Goal: Transaction & Acquisition: Purchase product/service

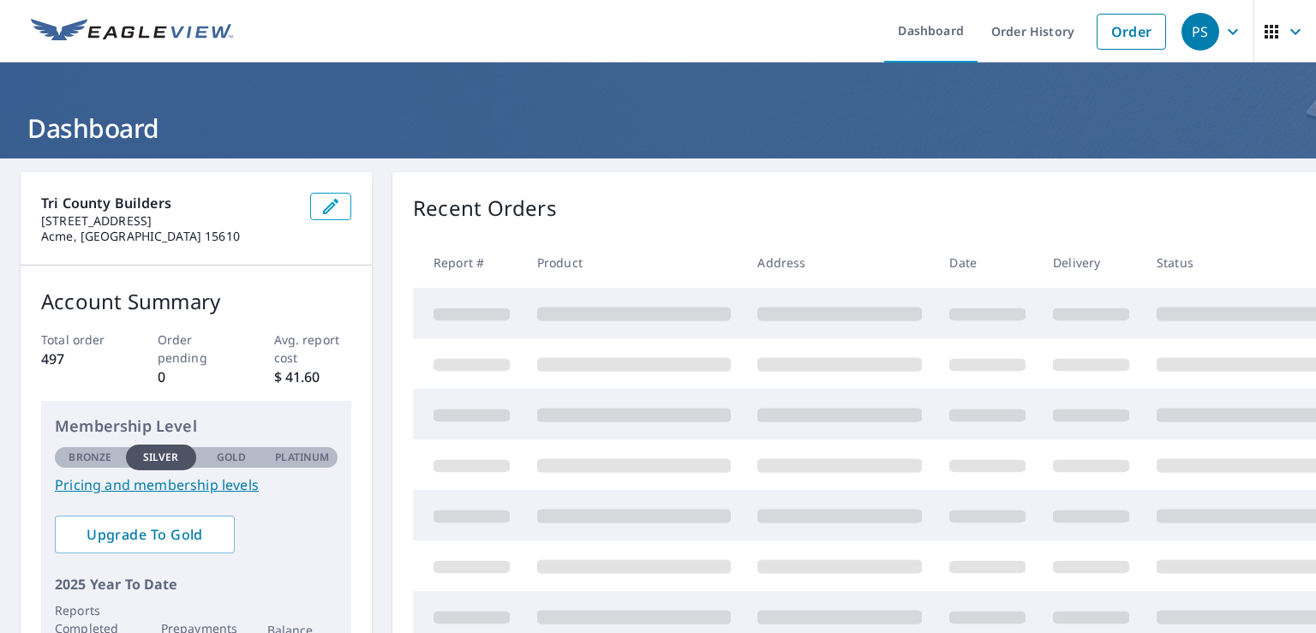
click at [1230, 30] on span "PS" at bounding box center [1213, 31] width 65 height 41
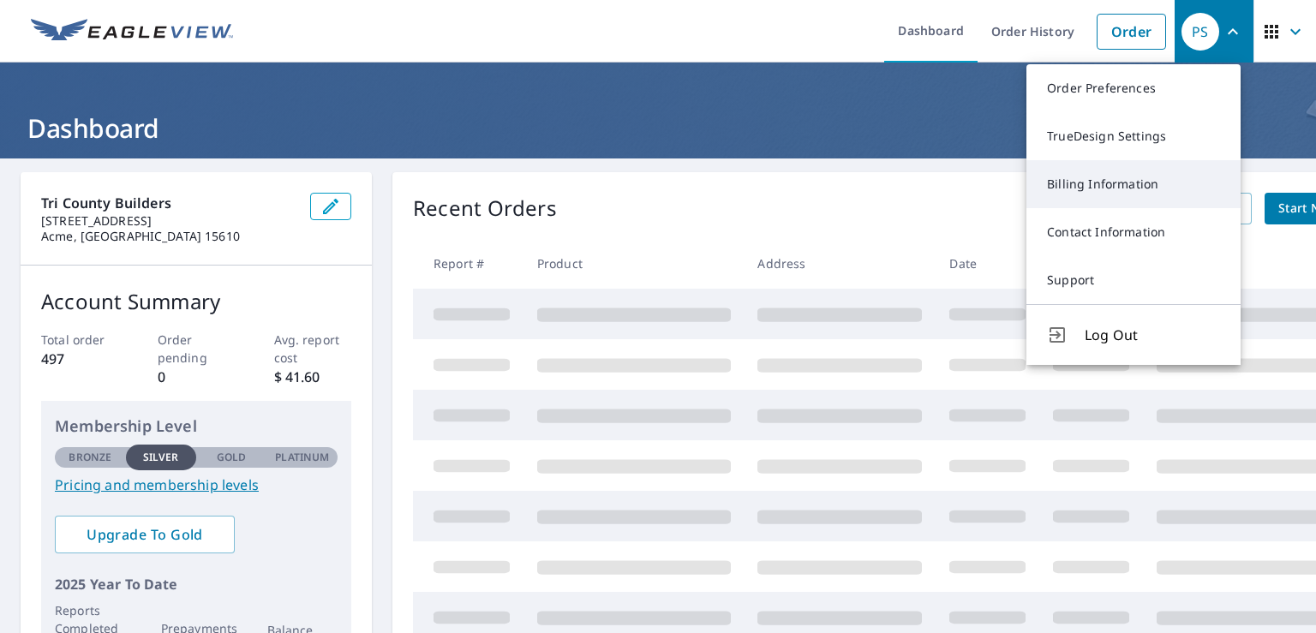
click at [1121, 188] on link "Billing Information" at bounding box center [1133, 184] width 214 height 48
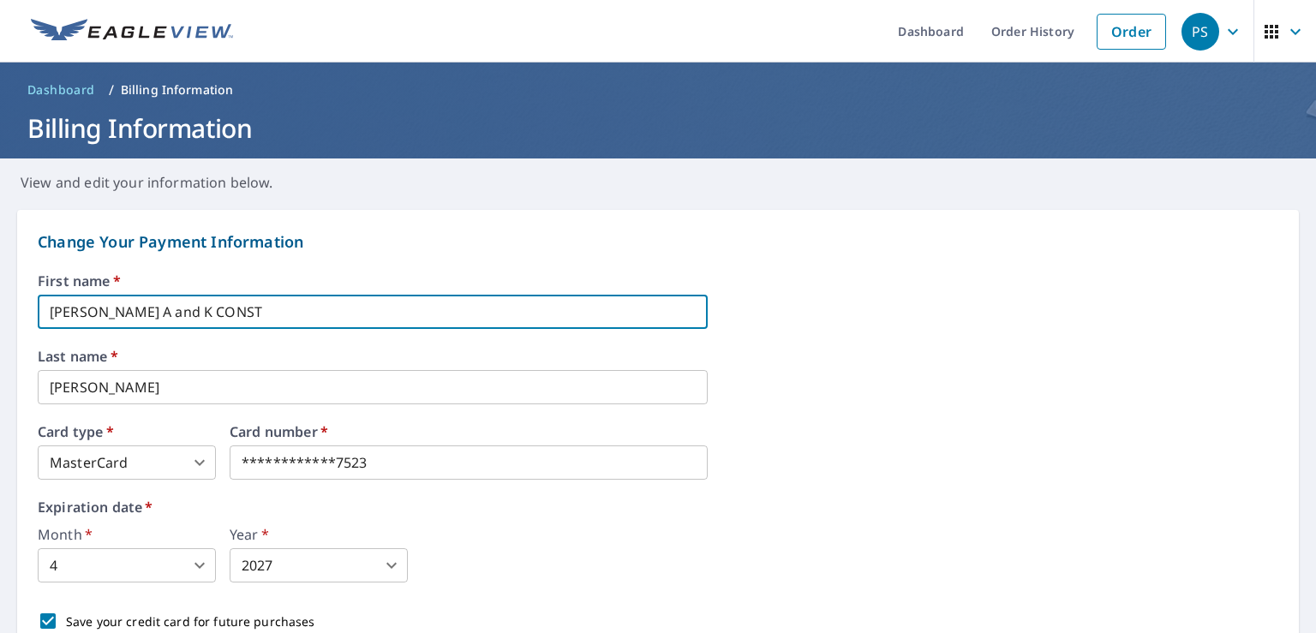
drag, startPoint x: 228, startPoint y: 302, endPoint x: 48, endPoint y: 311, distance: 180.1
click at [48, 311] on input "[PERSON_NAME] A and K CONST" at bounding box center [373, 312] width 670 height 34
type input "Tri-County Door INC"
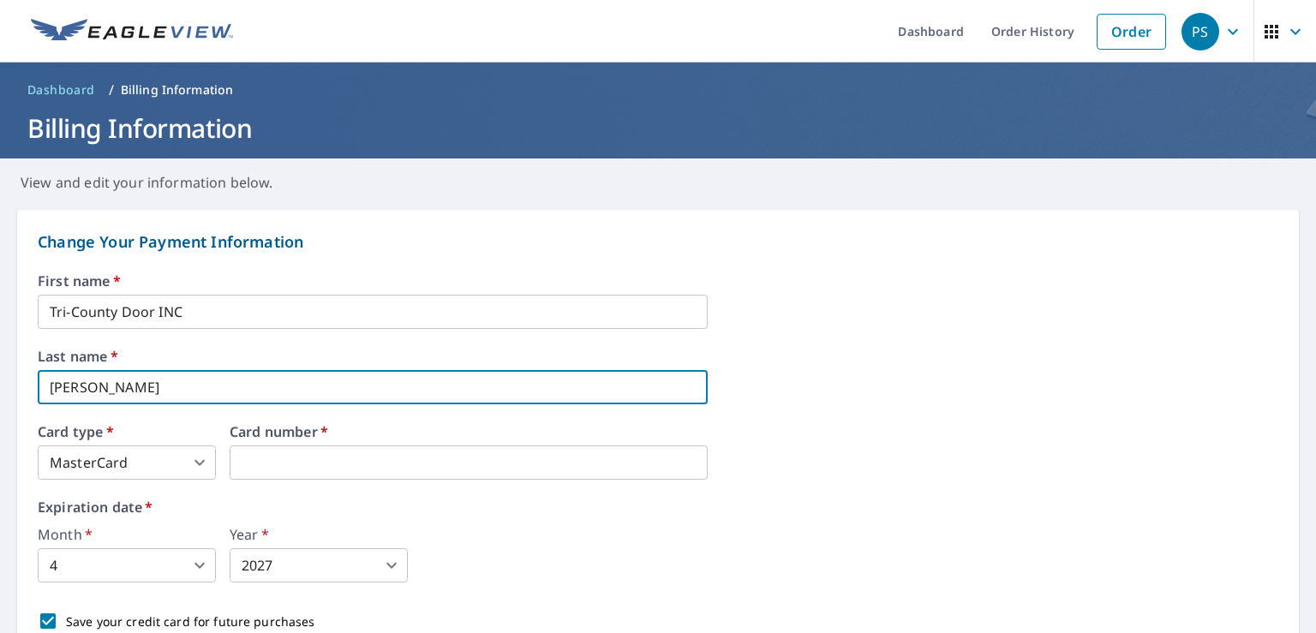
drag, startPoint x: 175, startPoint y: 396, endPoint x: 158, endPoint y: 386, distance: 19.6
click at [158, 386] on input "[PERSON_NAME]" at bounding box center [373, 387] width 670 height 34
click at [95, 386] on input "[PERSON_NAME]" at bounding box center [373, 387] width 670 height 34
click at [194, 382] on input "[PERSON_NAME]" at bounding box center [373, 387] width 670 height 34
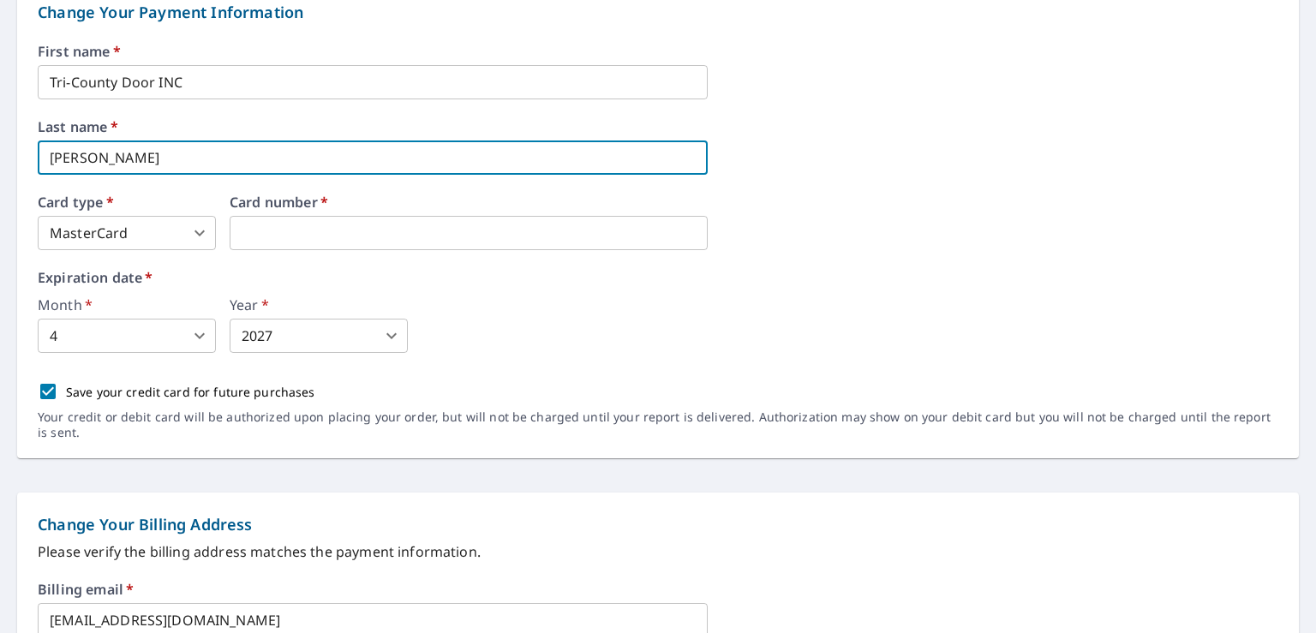
scroll to position [257, 0]
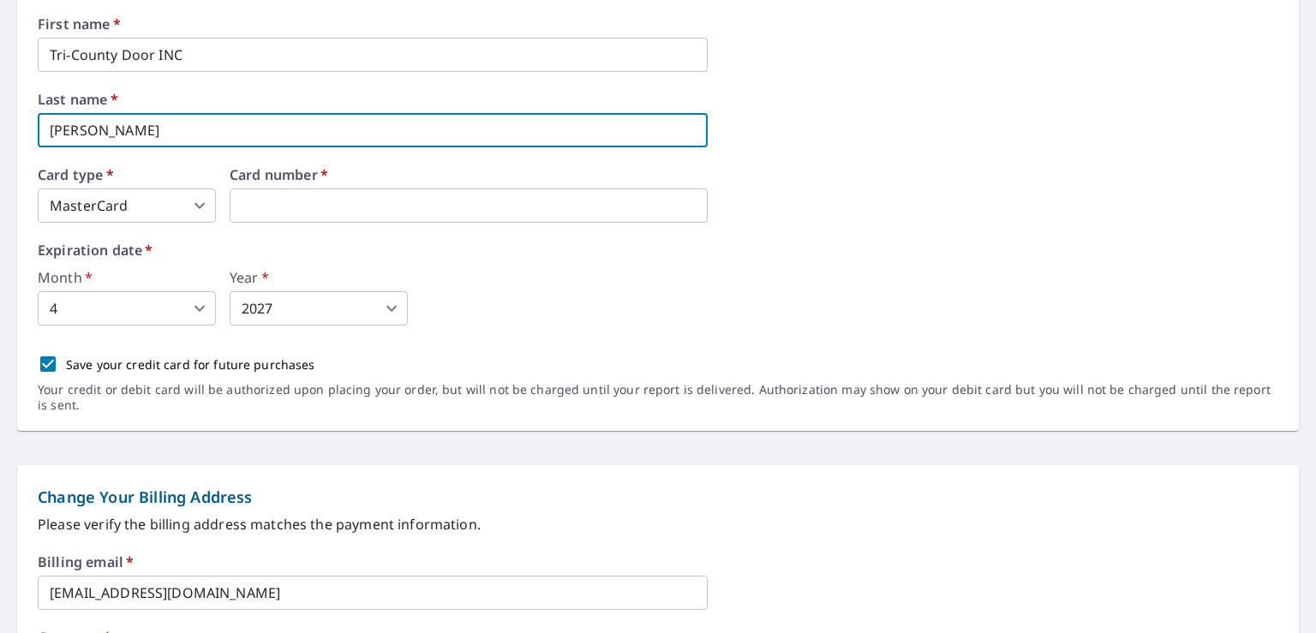
type input "[PERSON_NAME]"
click at [191, 202] on body "PS PS Dashboard Order History Order PS Dashboard / Billing Information Billing …" at bounding box center [658, 316] width 1316 height 633
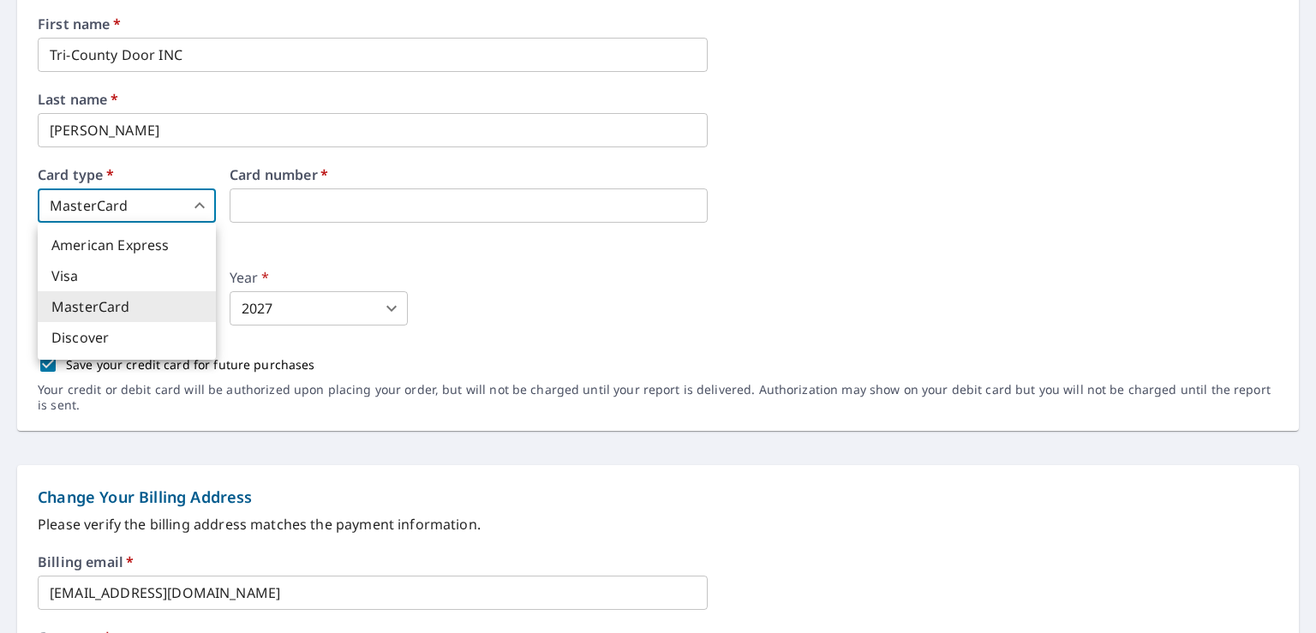
click at [153, 282] on li "Visa" at bounding box center [127, 275] width 178 height 31
type input "2"
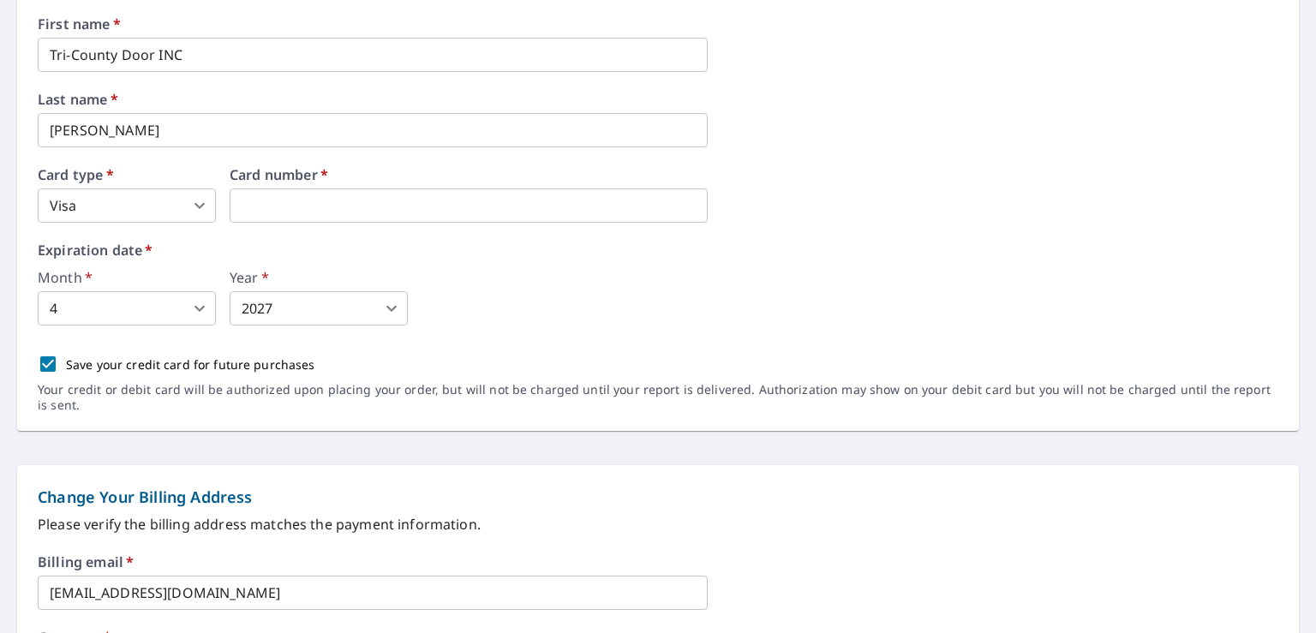
click at [70, 316] on body "PS PS Dashboard Order History Order PS Dashboard / Billing Information Billing …" at bounding box center [658, 316] width 1316 height 633
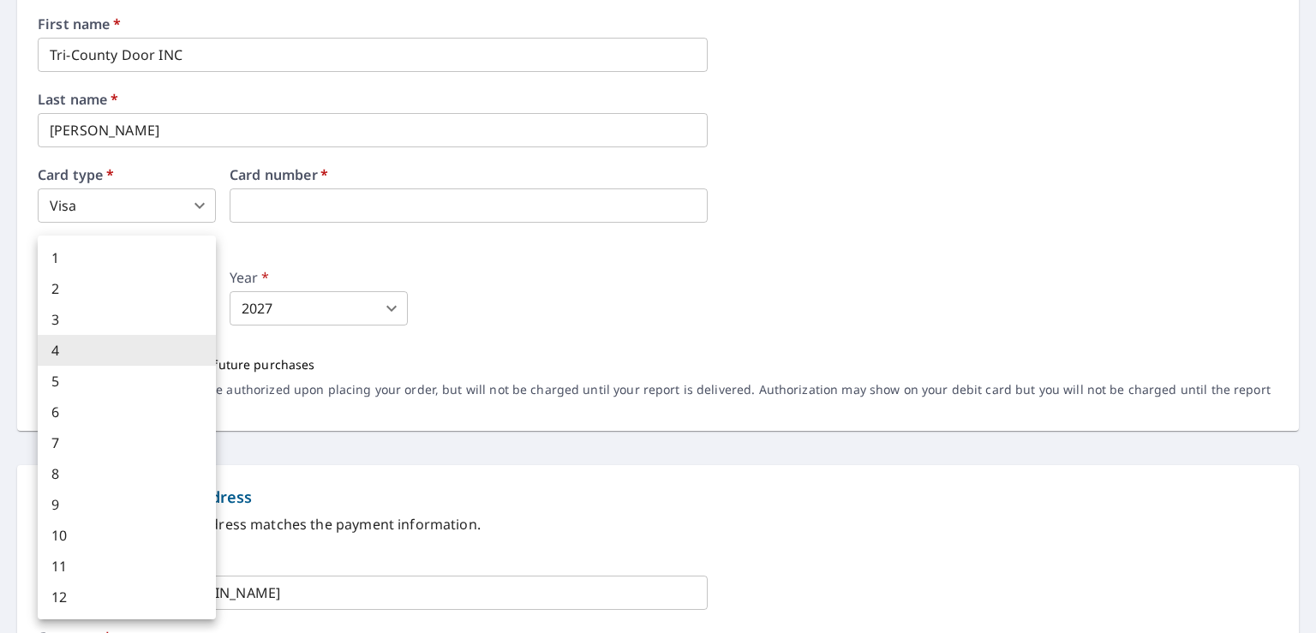
click at [101, 532] on li "10" at bounding box center [127, 535] width 178 height 31
type input "10"
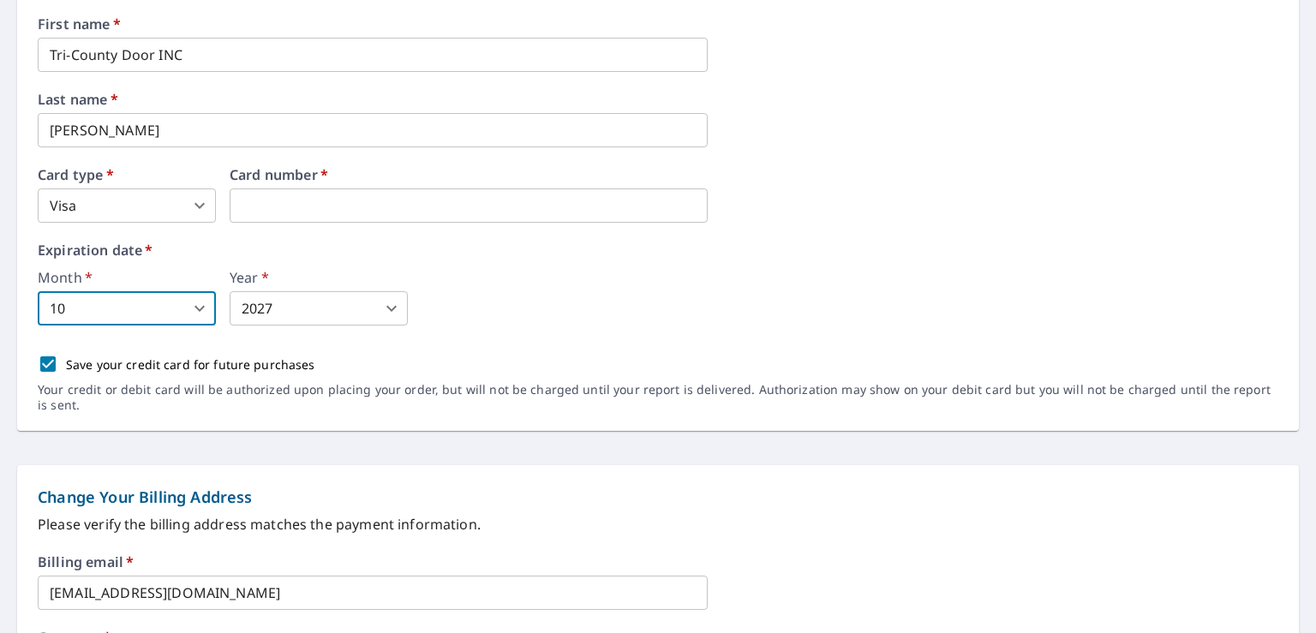
click at [314, 318] on body "PS PS Dashboard Order History Order PS Dashboard / Billing Information Billing …" at bounding box center [658, 316] width 1316 height 633
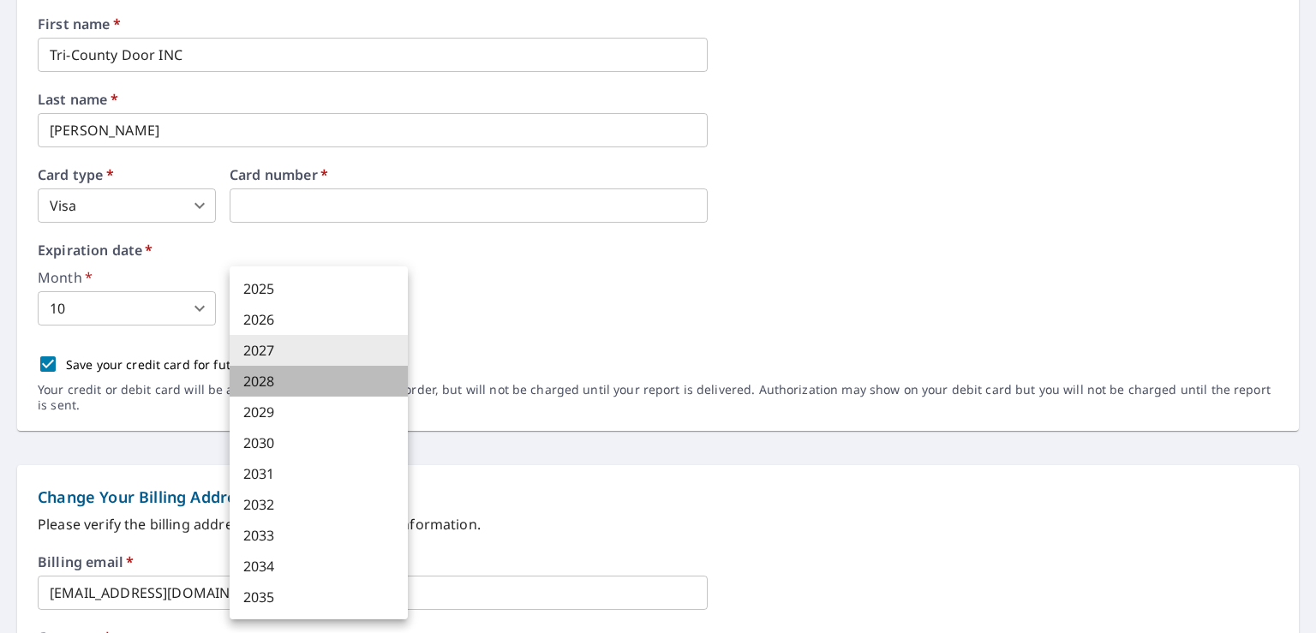
click at [285, 378] on li "2028" at bounding box center [319, 381] width 178 height 31
type input "2028"
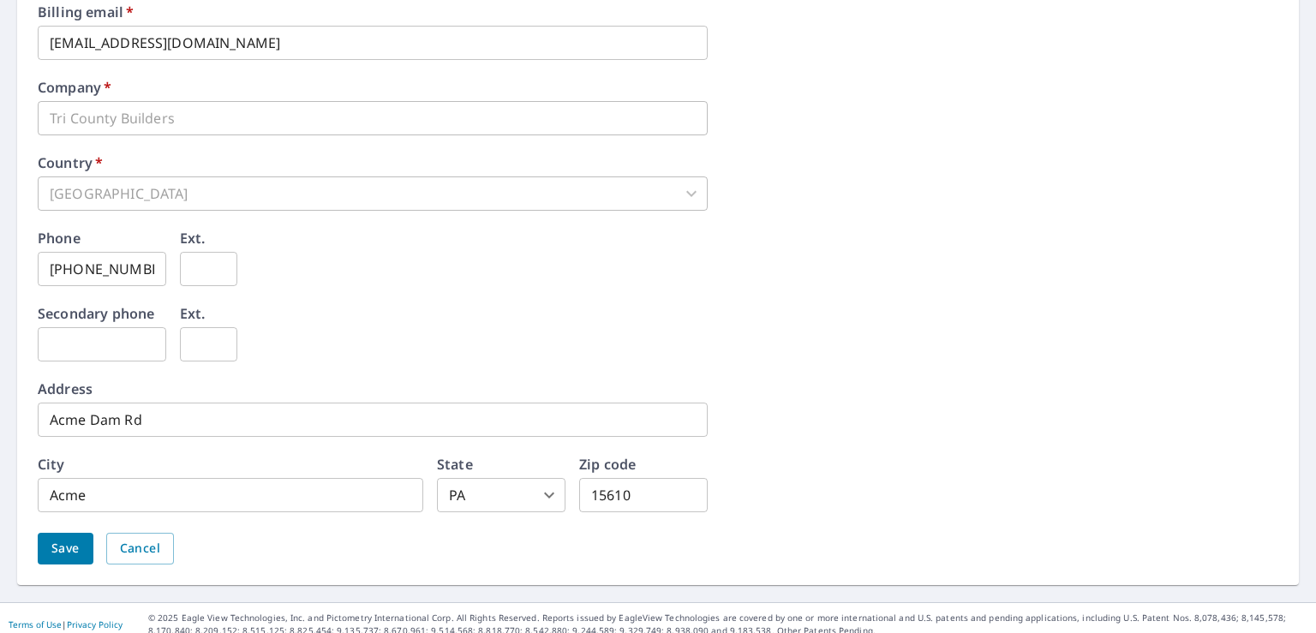
scroll to position [819, 0]
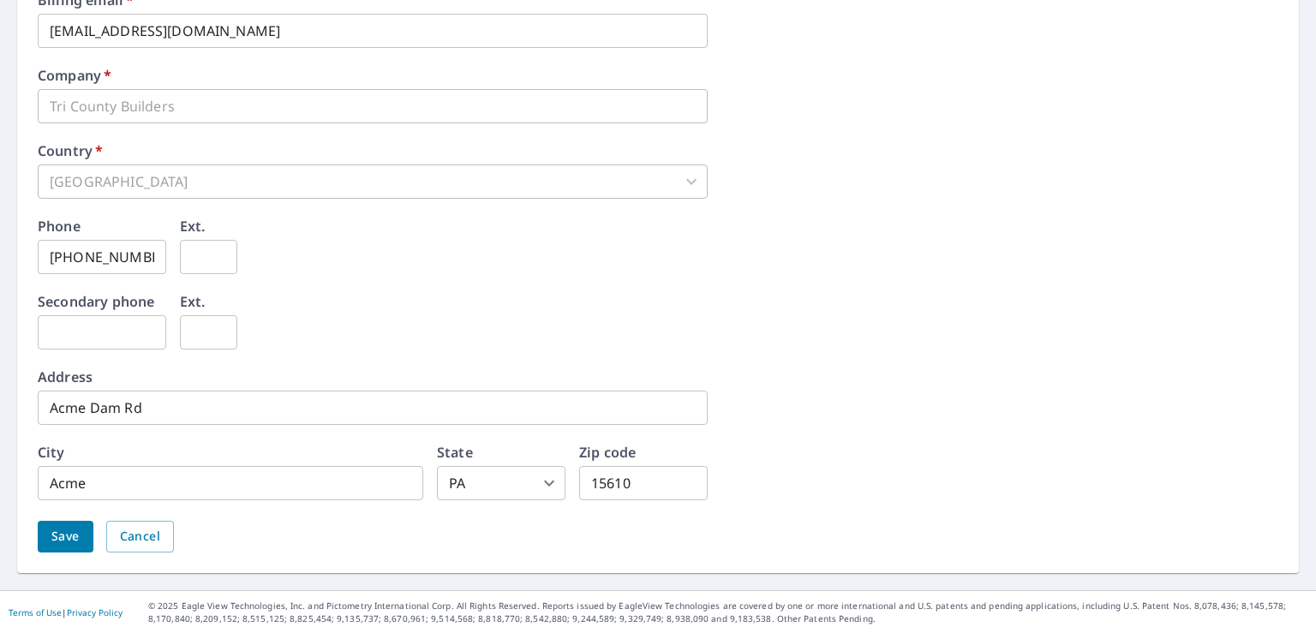
click at [73, 542] on span "Save" at bounding box center [65, 536] width 28 height 21
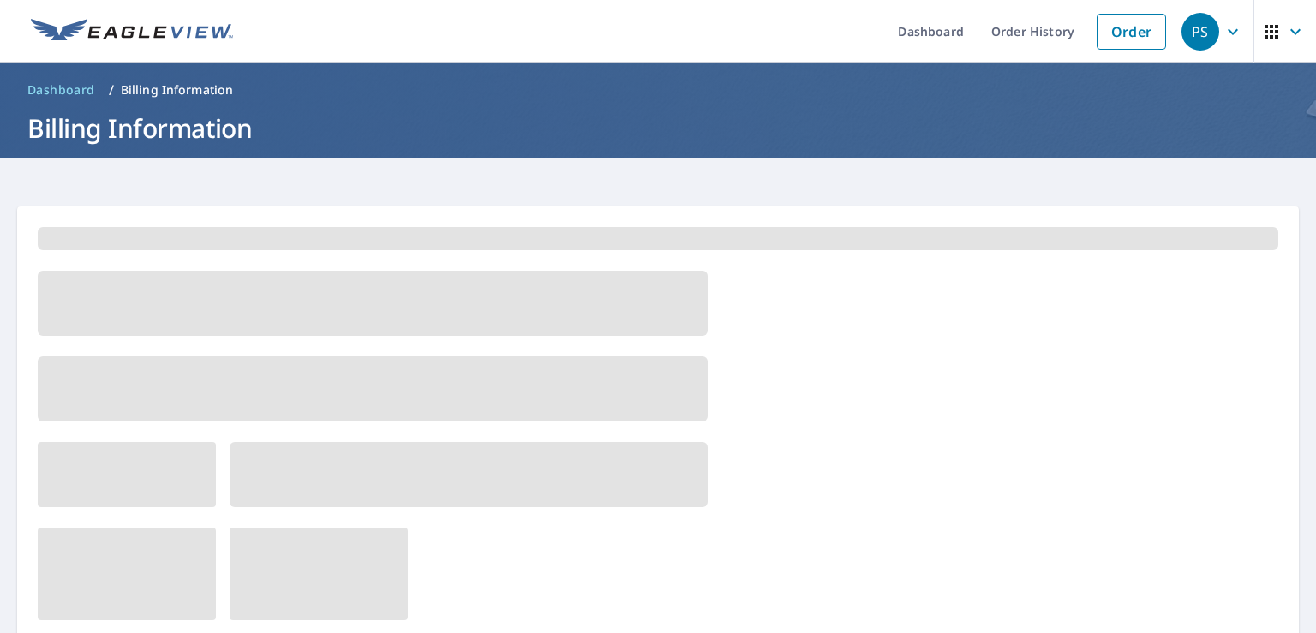
scroll to position [0, 0]
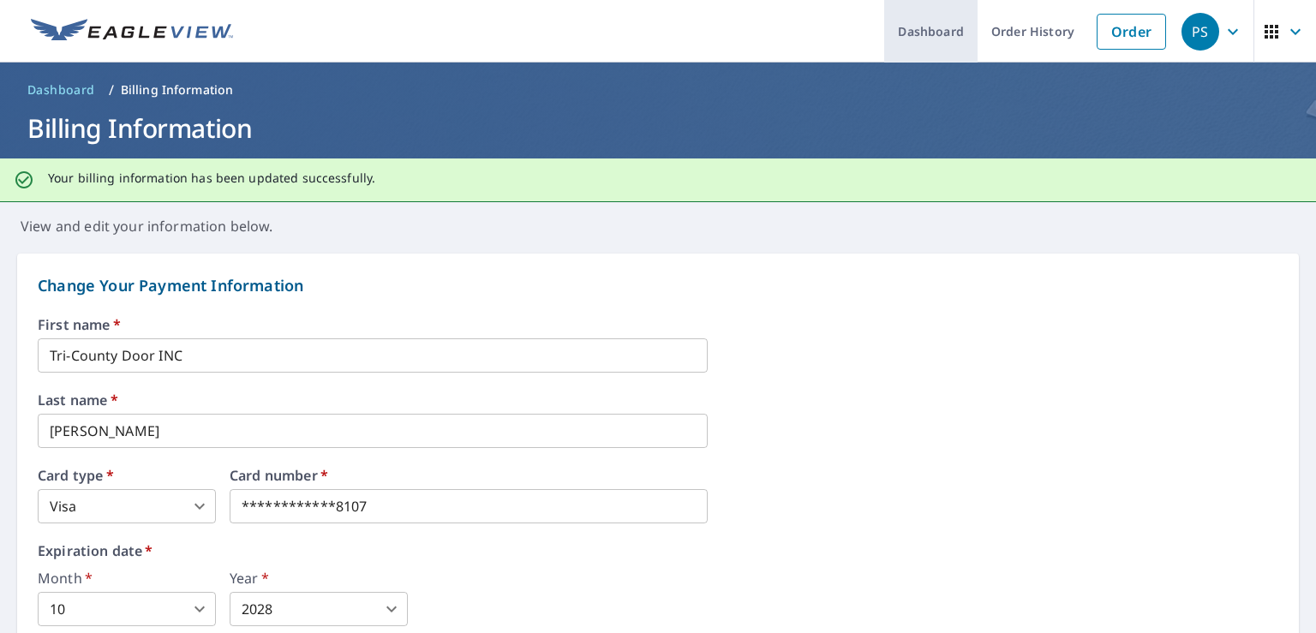
click at [931, 39] on link "Dashboard" at bounding box center [930, 31] width 93 height 63
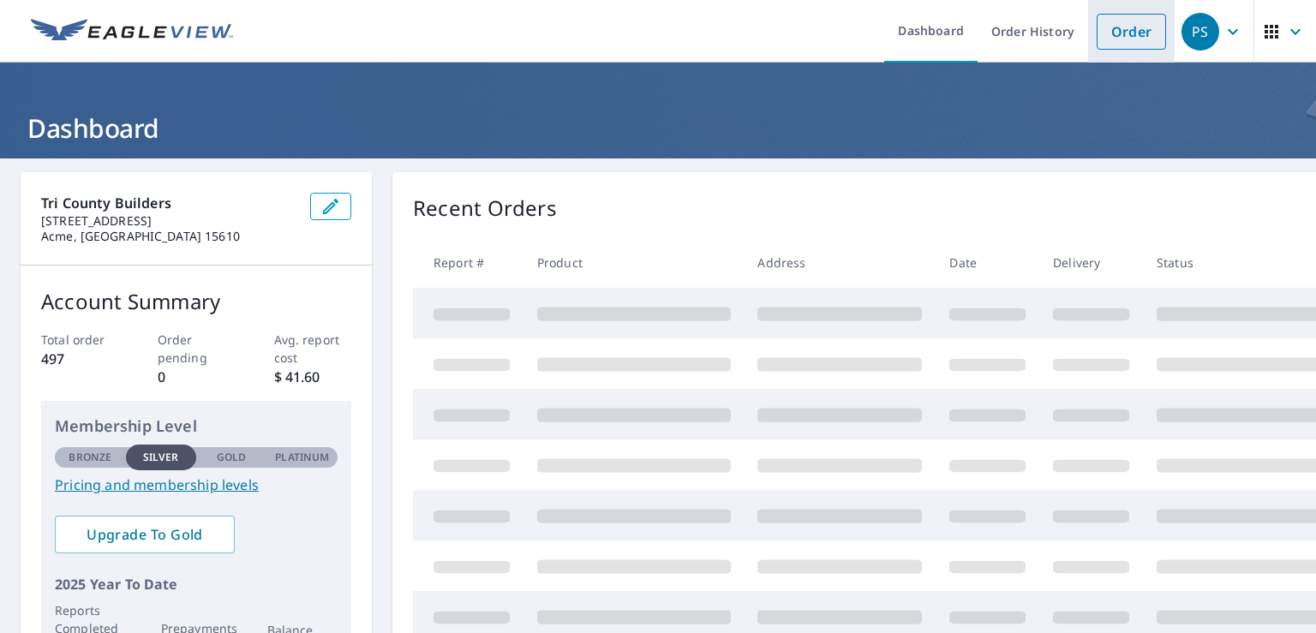
click at [1113, 32] on link "Order" at bounding box center [1131, 32] width 69 height 36
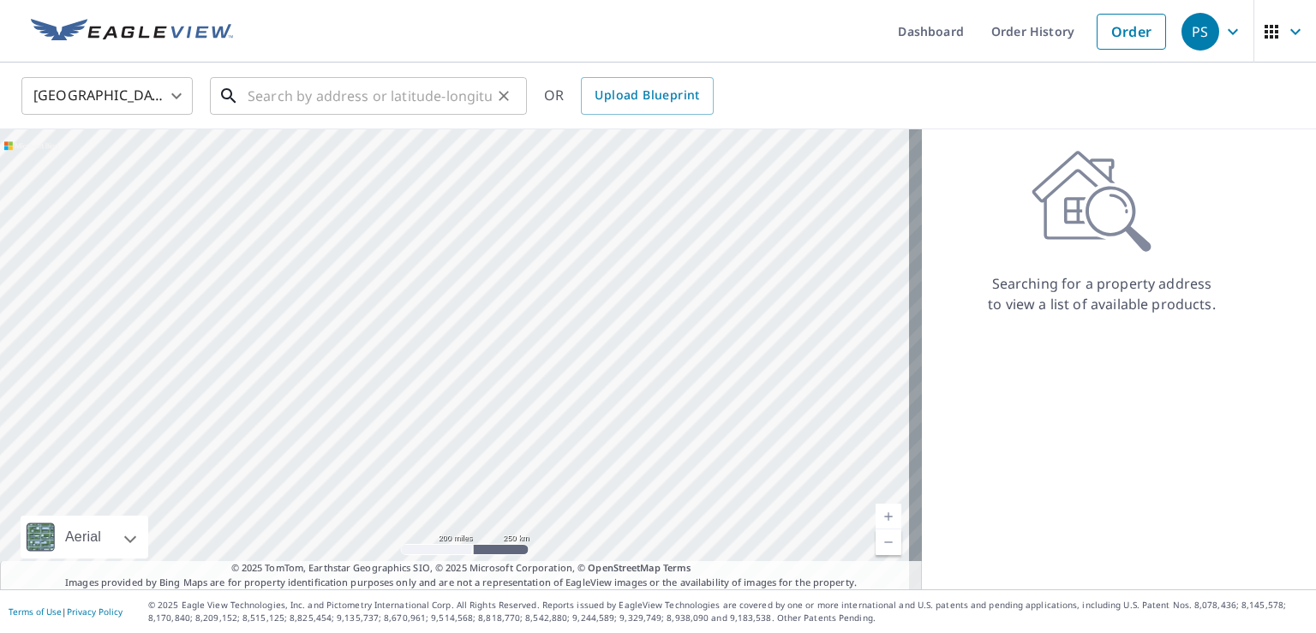
click at [386, 115] on div "​" at bounding box center [368, 96] width 317 height 38
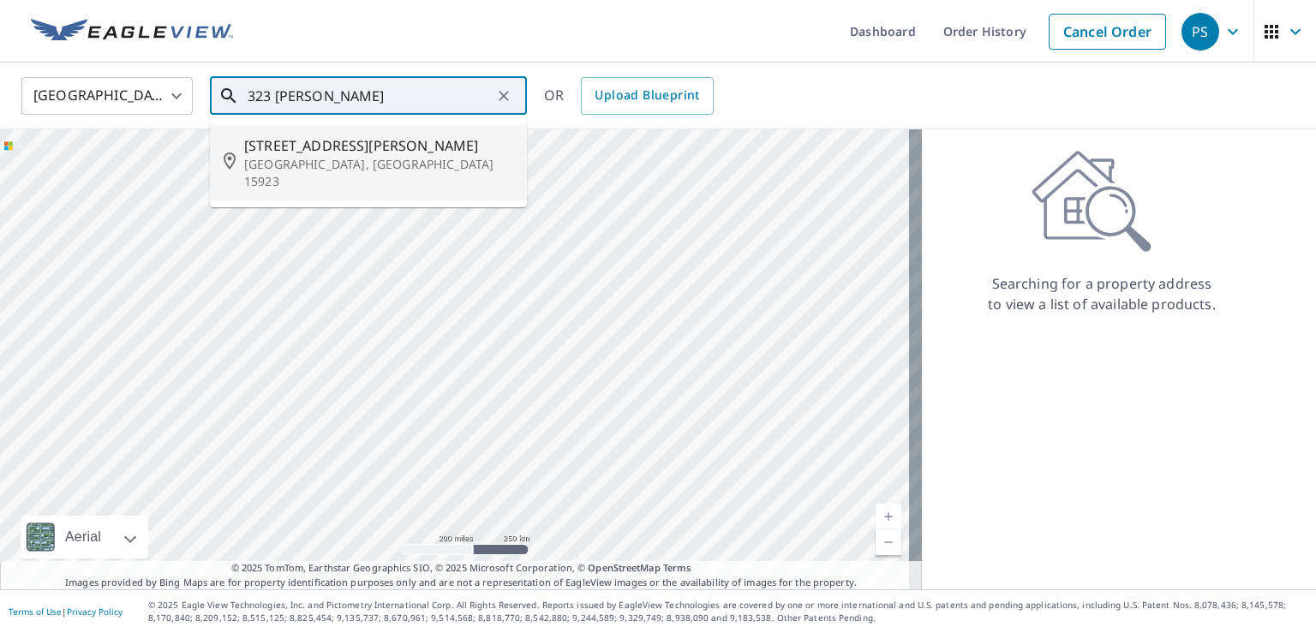
click at [374, 142] on span "[STREET_ADDRESS][PERSON_NAME]" at bounding box center [378, 145] width 269 height 21
type input "[STREET_ADDRESS][PERSON_NAME][PERSON_NAME]"
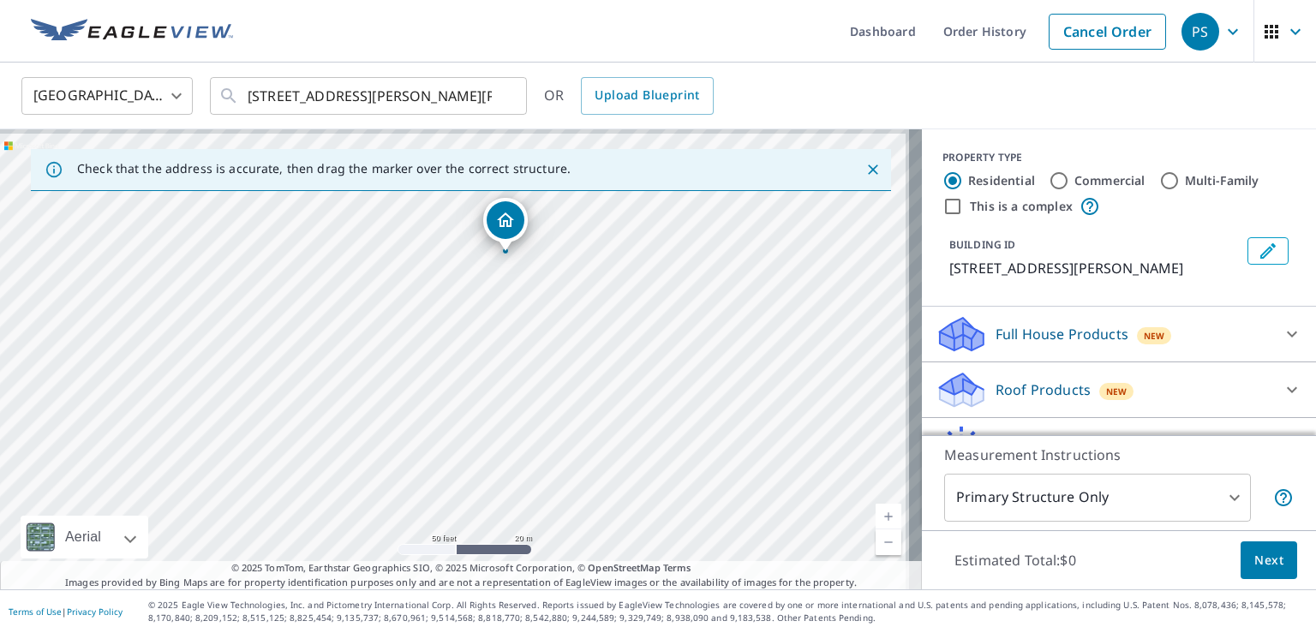
drag, startPoint x: 634, startPoint y: 339, endPoint x: 358, endPoint y: 553, distance: 348.7
click at [356, 554] on div "[STREET_ADDRESS][PERSON_NAME][PERSON_NAME]" at bounding box center [461, 359] width 922 height 460
drag, startPoint x: 547, startPoint y: 299, endPoint x: 471, endPoint y: 539, distance: 251.7
click at [471, 539] on div "[STREET_ADDRESS][PERSON_NAME][PERSON_NAME]" at bounding box center [461, 359] width 922 height 460
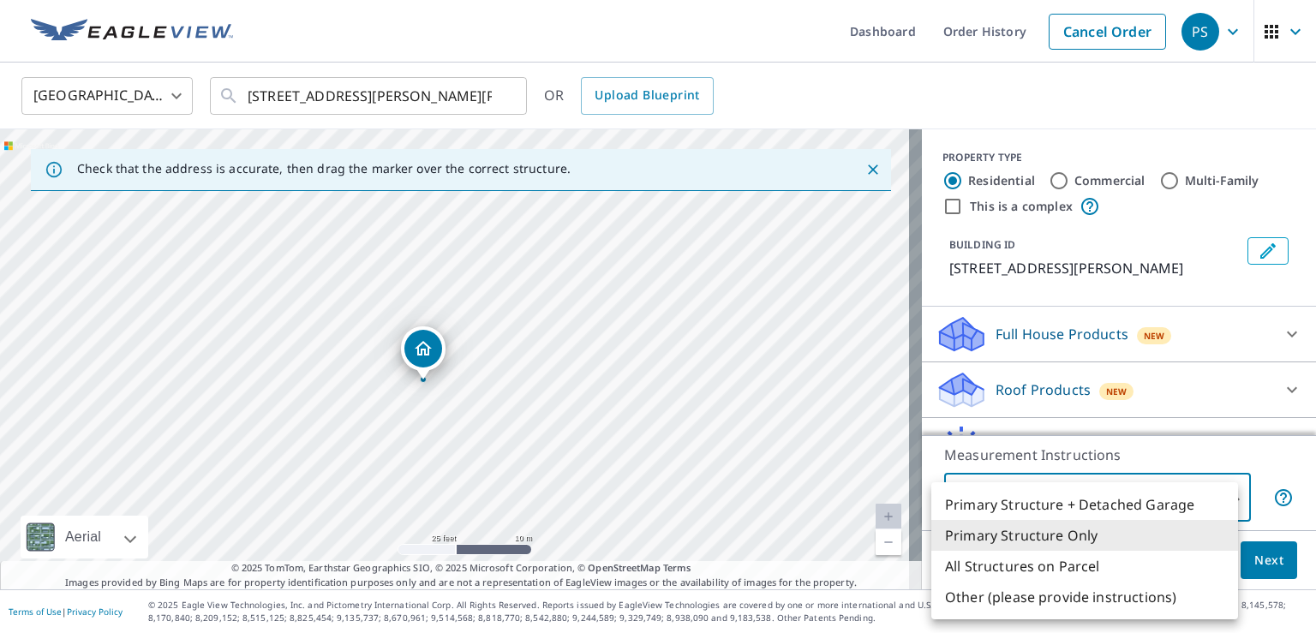
click at [1090, 505] on body "PS PS Dashboard Order History Cancel Order PS [GEOGRAPHIC_DATA] [GEOGRAPHIC_DAT…" at bounding box center [658, 316] width 1316 height 633
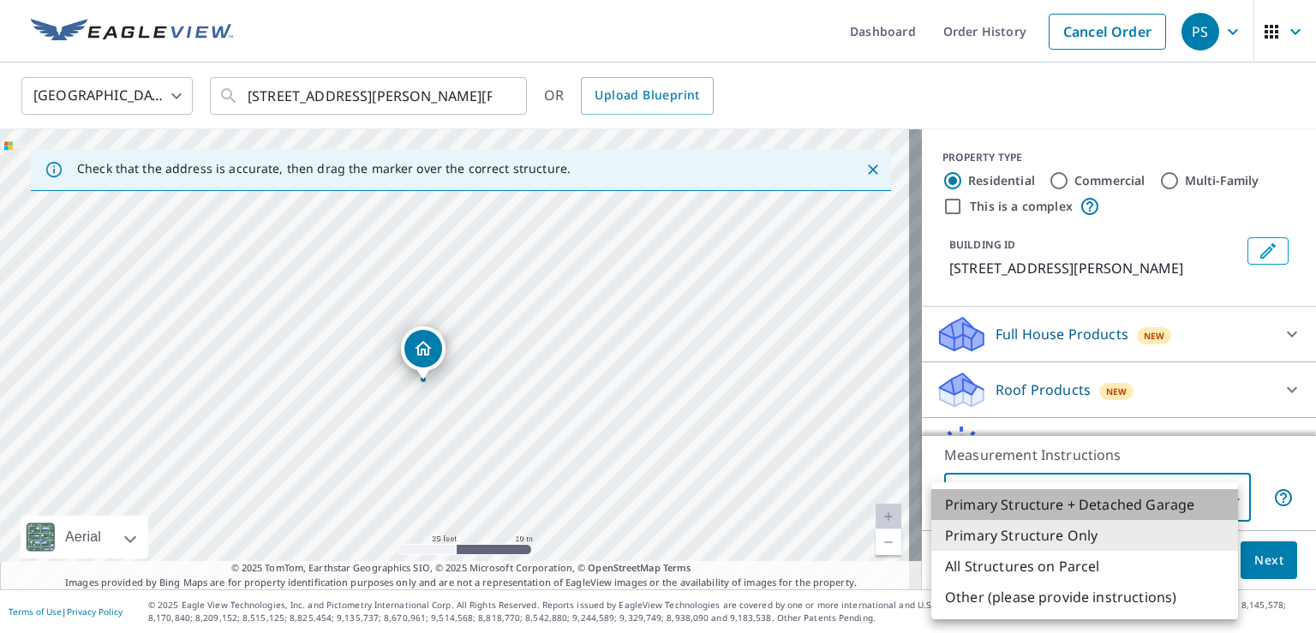
click at [1106, 505] on li "Primary Structure + Detached Garage" at bounding box center [1084, 504] width 307 height 31
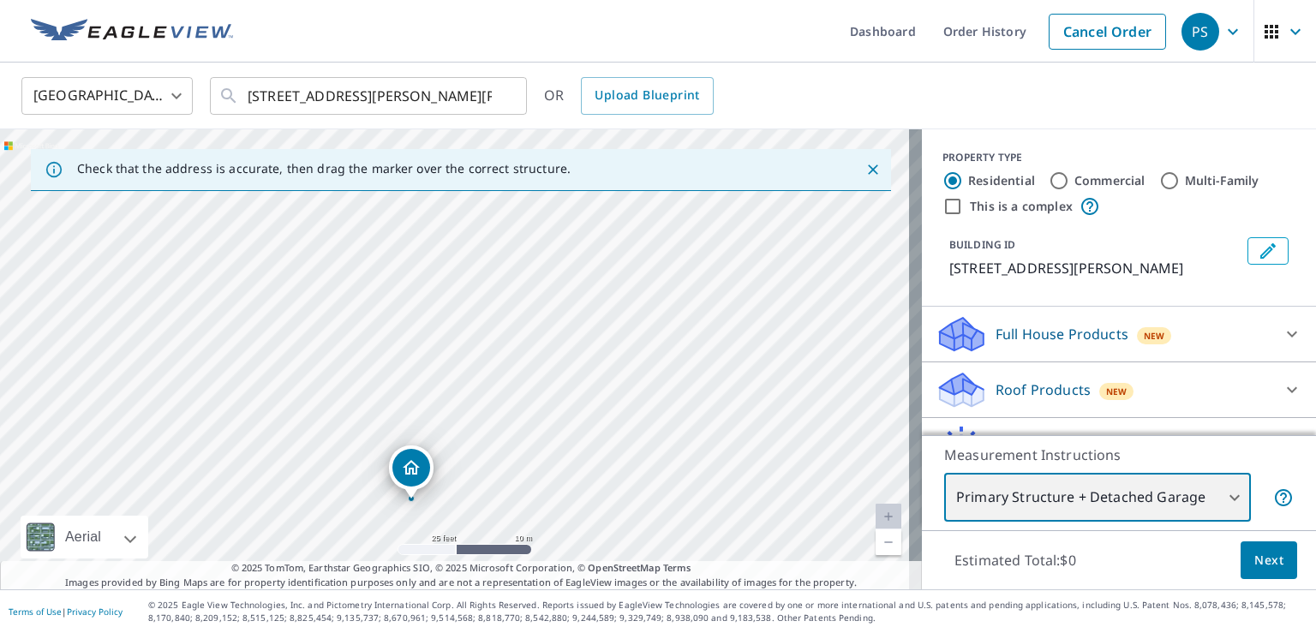
drag, startPoint x: 656, startPoint y: 302, endPoint x: 619, endPoint y: 410, distance: 115.2
click at [619, 410] on div "[STREET_ADDRESS][PERSON_NAME][PERSON_NAME]" at bounding box center [461, 359] width 922 height 460
drag, startPoint x: 624, startPoint y: 441, endPoint x: 672, endPoint y: 387, distance: 72.2
click at [672, 387] on div "[STREET_ADDRESS][PERSON_NAME][PERSON_NAME]" at bounding box center [461, 359] width 922 height 460
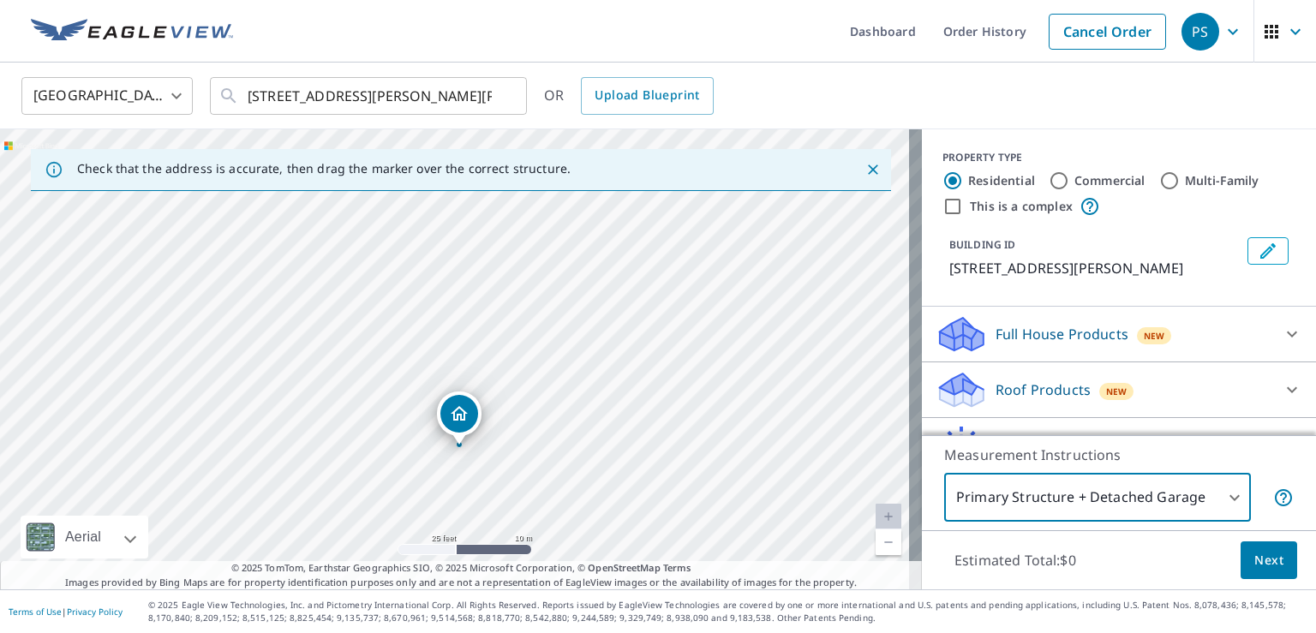
click at [1001, 492] on body "PS PS Dashboard Order History Cancel Order PS [GEOGRAPHIC_DATA] [GEOGRAPHIC_DAT…" at bounding box center [658, 316] width 1316 height 633
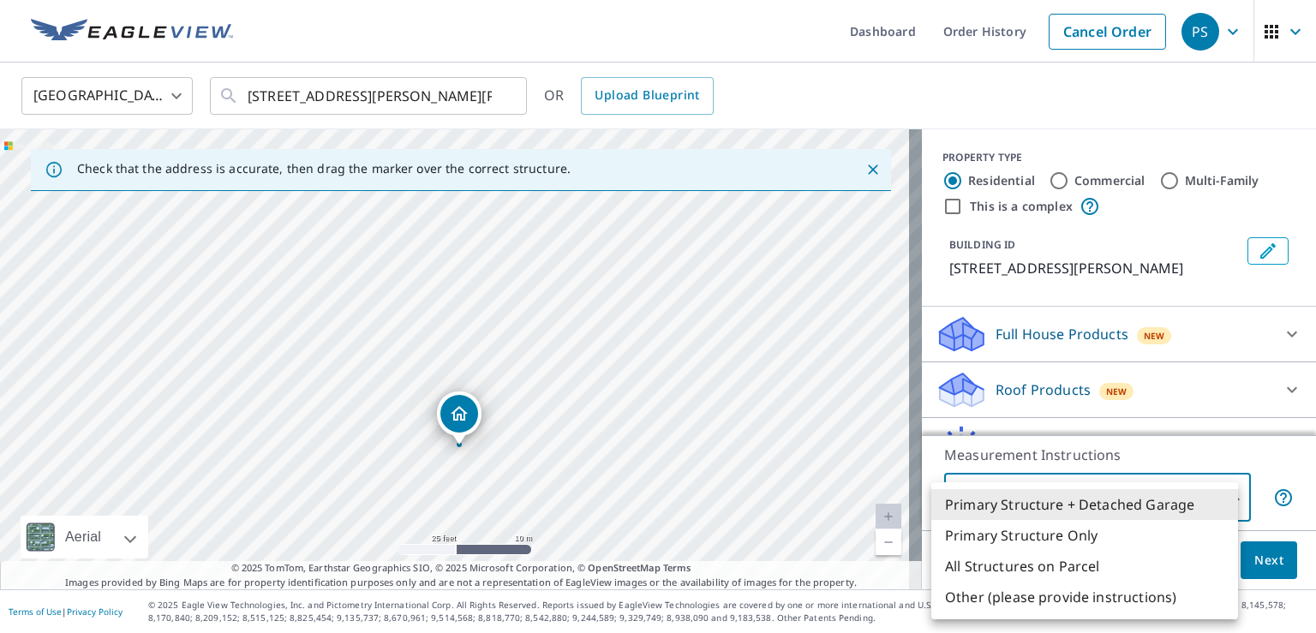
click at [1042, 536] on li "Primary Structure Only" at bounding box center [1084, 535] width 307 height 31
type input "2"
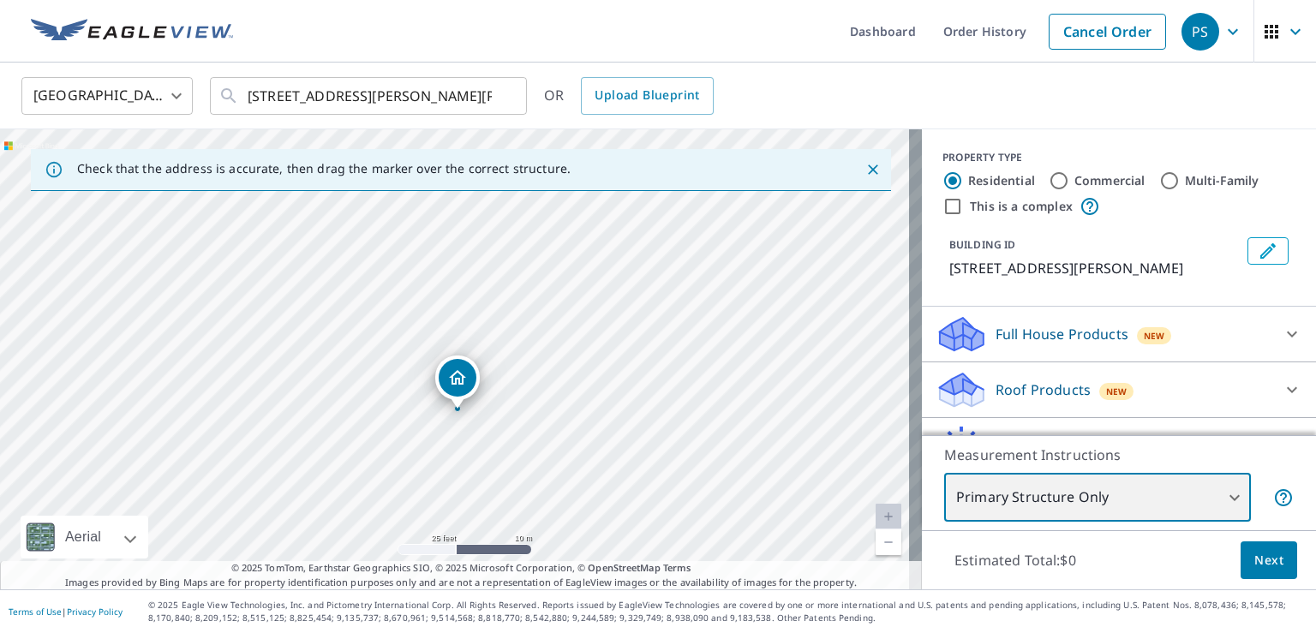
drag, startPoint x: 556, startPoint y: 339, endPoint x: 559, endPoint y: 392, distance: 52.3
click at [559, 392] on div "[STREET_ADDRESS][PERSON_NAME][PERSON_NAME]" at bounding box center [461, 359] width 922 height 460
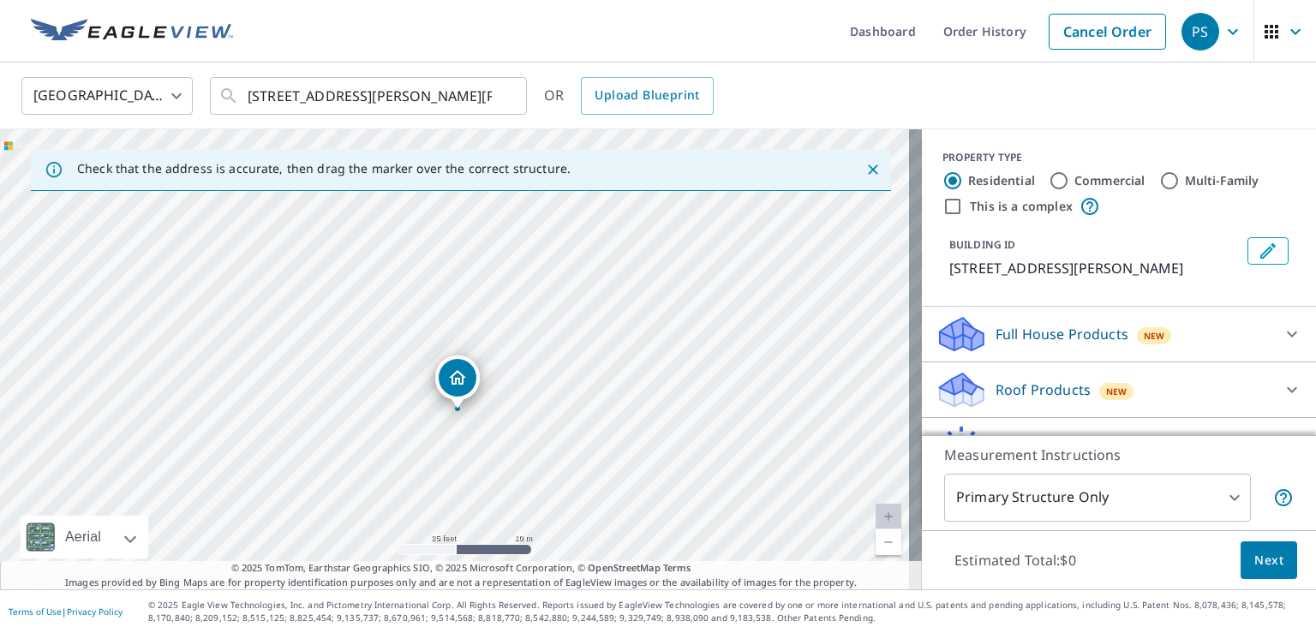
click at [1133, 410] on div "Roof Products New" at bounding box center [1104, 390] width 336 height 40
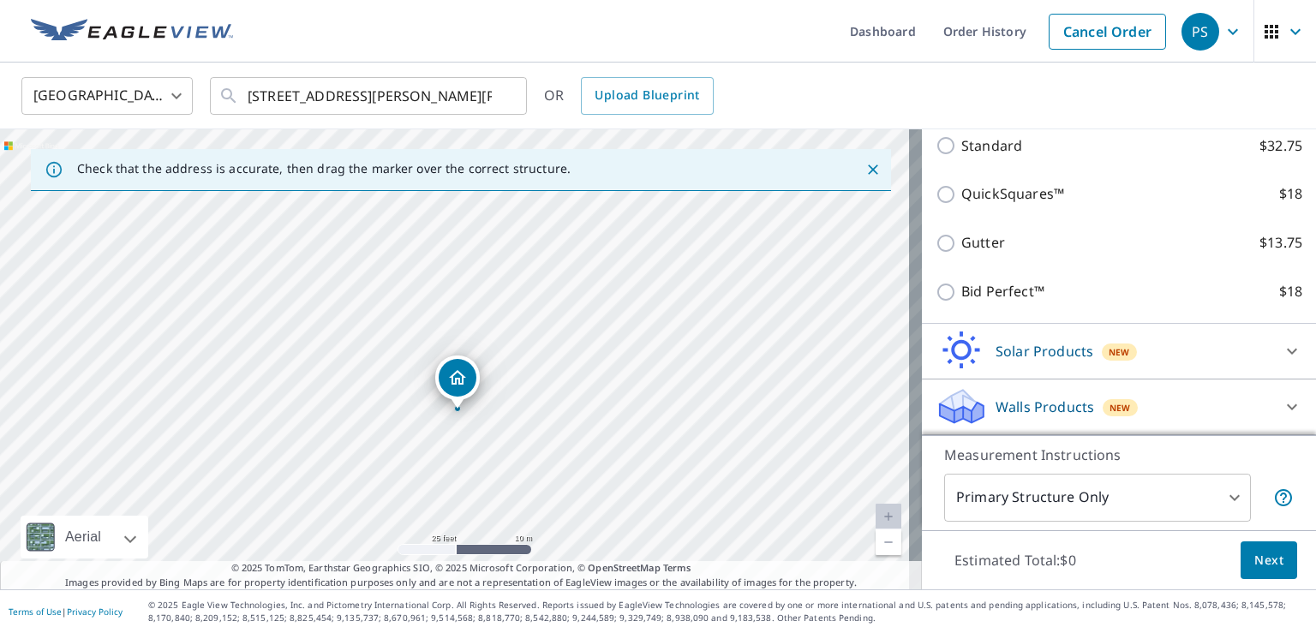
scroll to position [257, 0]
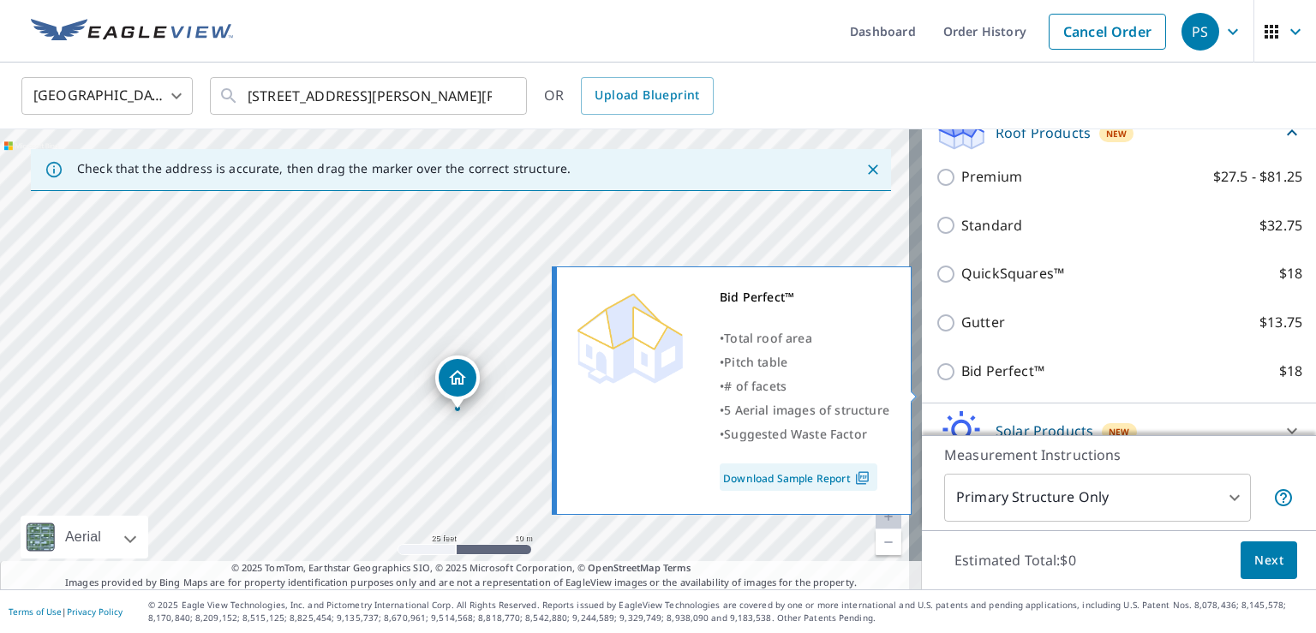
click at [1011, 382] on p "Bid Perfect™" at bounding box center [1002, 371] width 83 height 21
click at [961, 382] on input "Bid Perfect™ $18" at bounding box center [949, 372] width 26 height 21
checkbox input "true"
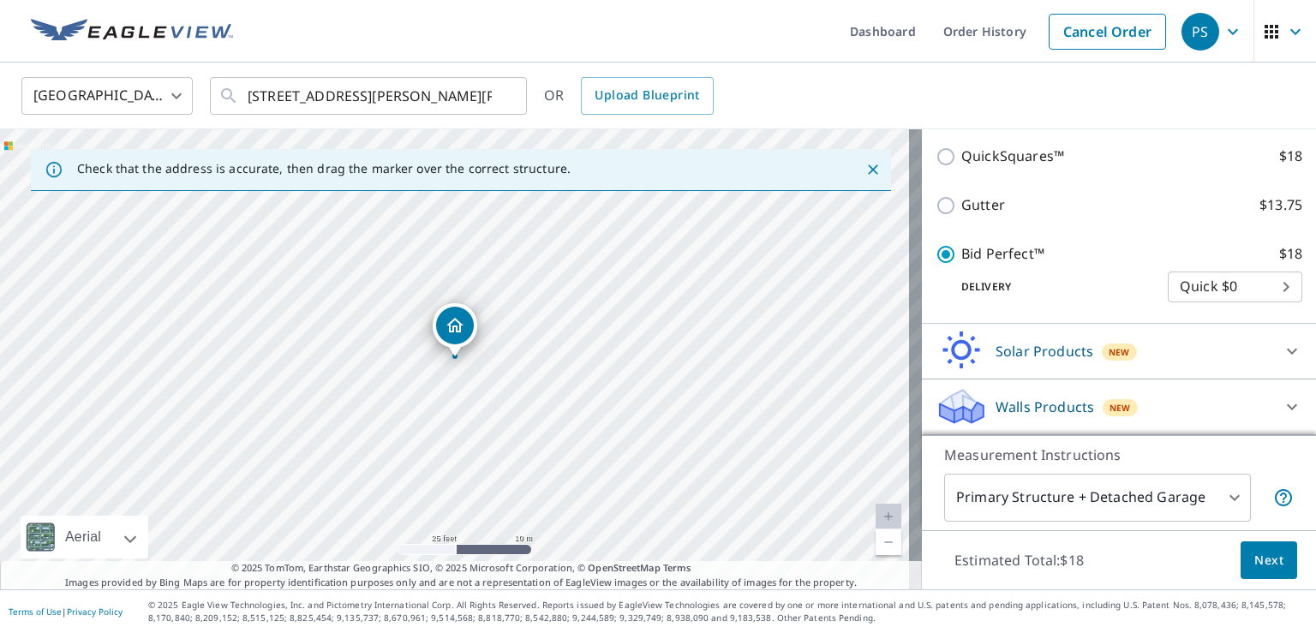
scroll to position [418, 0]
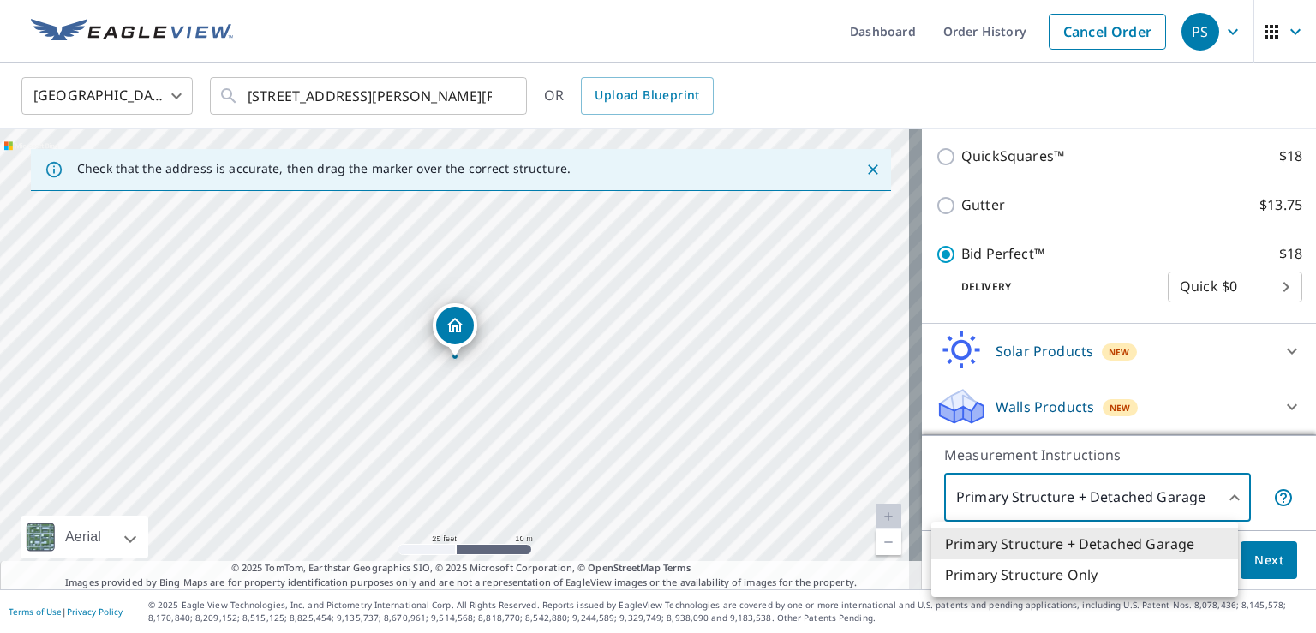
click at [1107, 515] on body "PS PS Dashboard Order History Cancel Order PS [GEOGRAPHIC_DATA] [GEOGRAPHIC_DAT…" at bounding box center [658, 316] width 1316 height 633
click at [1080, 580] on li "Primary Structure Only" at bounding box center [1084, 574] width 307 height 31
type input "2"
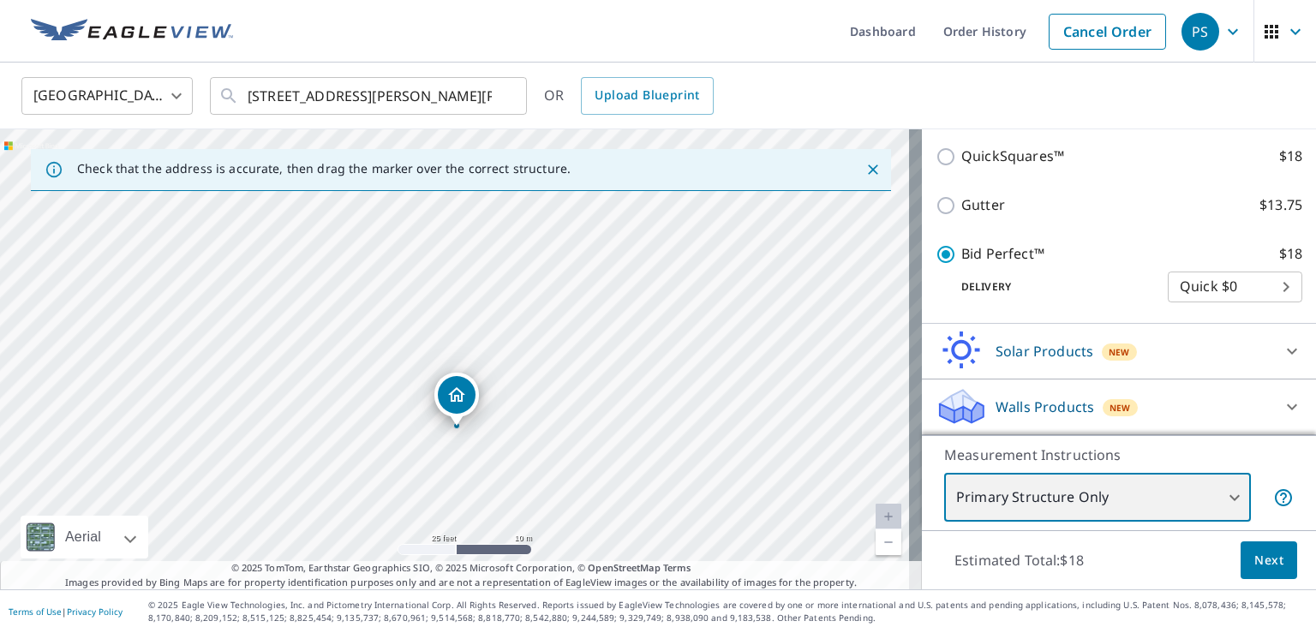
drag, startPoint x: 489, startPoint y: 369, endPoint x: 491, endPoint y: 439, distance: 69.4
click at [491, 439] on div "[STREET_ADDRESS][PERSON_NAME][PERSON_NAME]" at bounding box center [461, 359] width 922 height 460
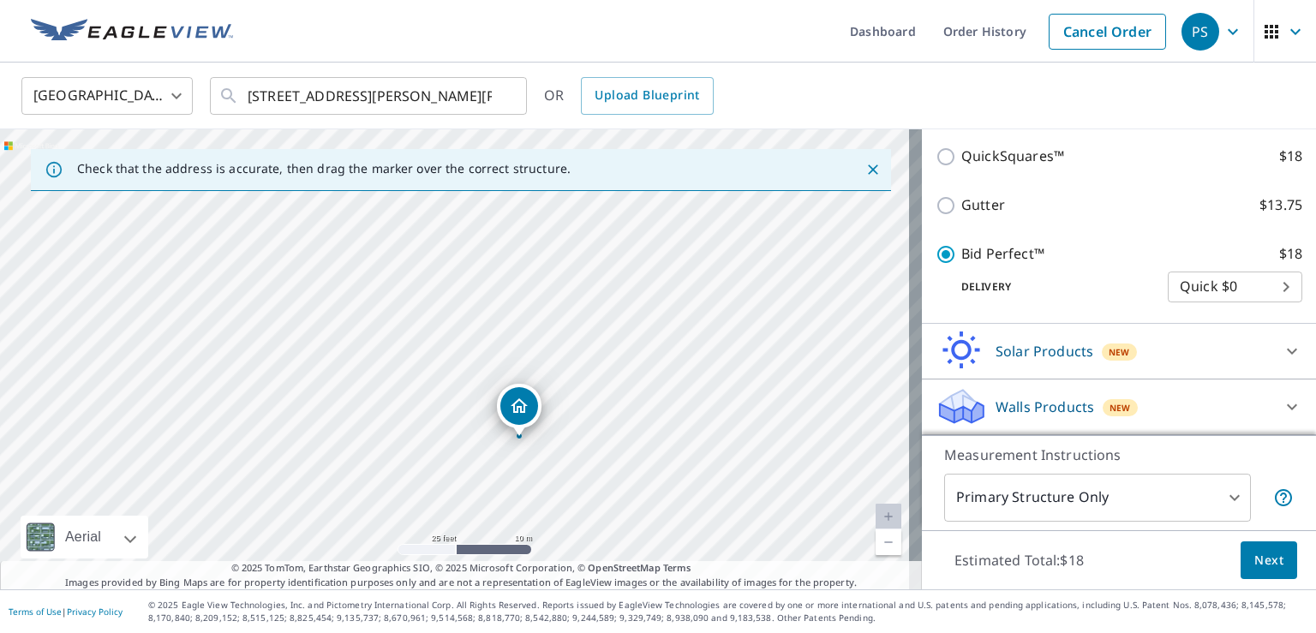
drag, startPoint x: 458, startPoint y: 409, endPoint x: 448, endPoint y: 405, distance: 10.8
drag, startPoint x: 554, startPoint y: 270, endPoint x: 583, endPoint y: 365, distance: 99.2
click at [583, 365] on div "[STREET_ADDRESS][PERSON_NAME][PERSON_NAME]" at bounding box center [461, 359] width 922 height 460
drag, startPoint x: 720, startPoint y: 361, endPoint x: 747, endPoint y: 403, distance: 50.1
click at [747, 403] on div "[STREET_ADDRESS][PERSON_NAME][PERSON_NAME]" at bounding box center [461, 359] width 922 height 460
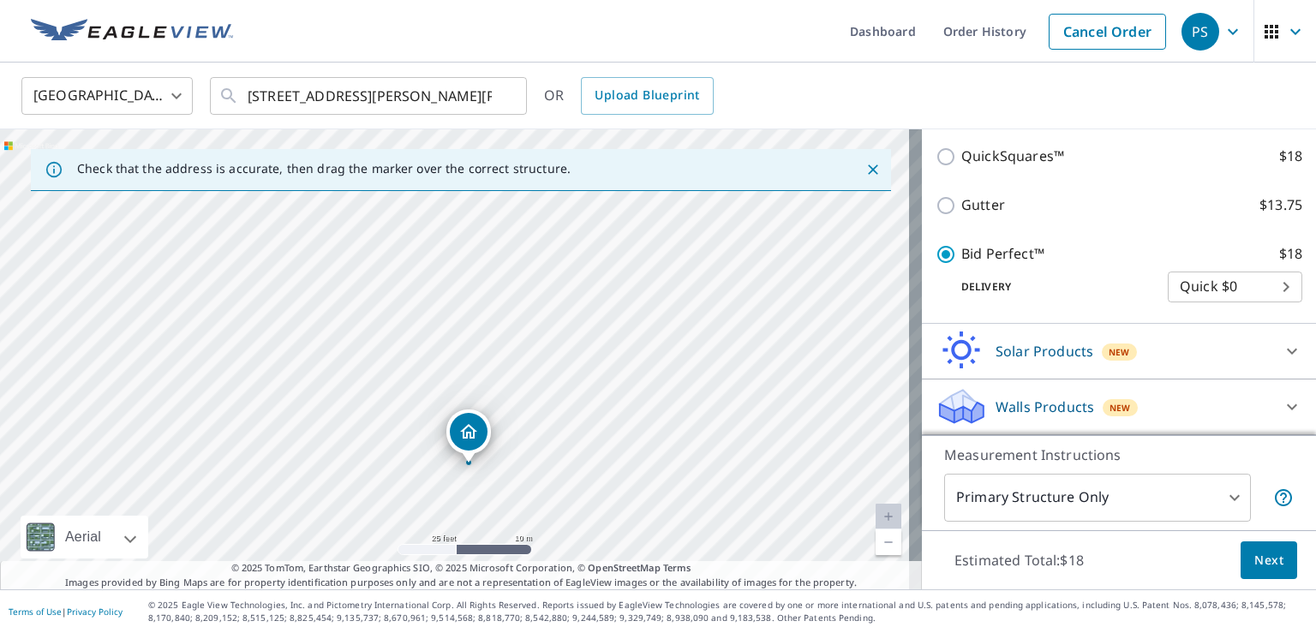
click at [1254, 550] on span "Next" at bounding box center [1268, 560] width 29 height 21
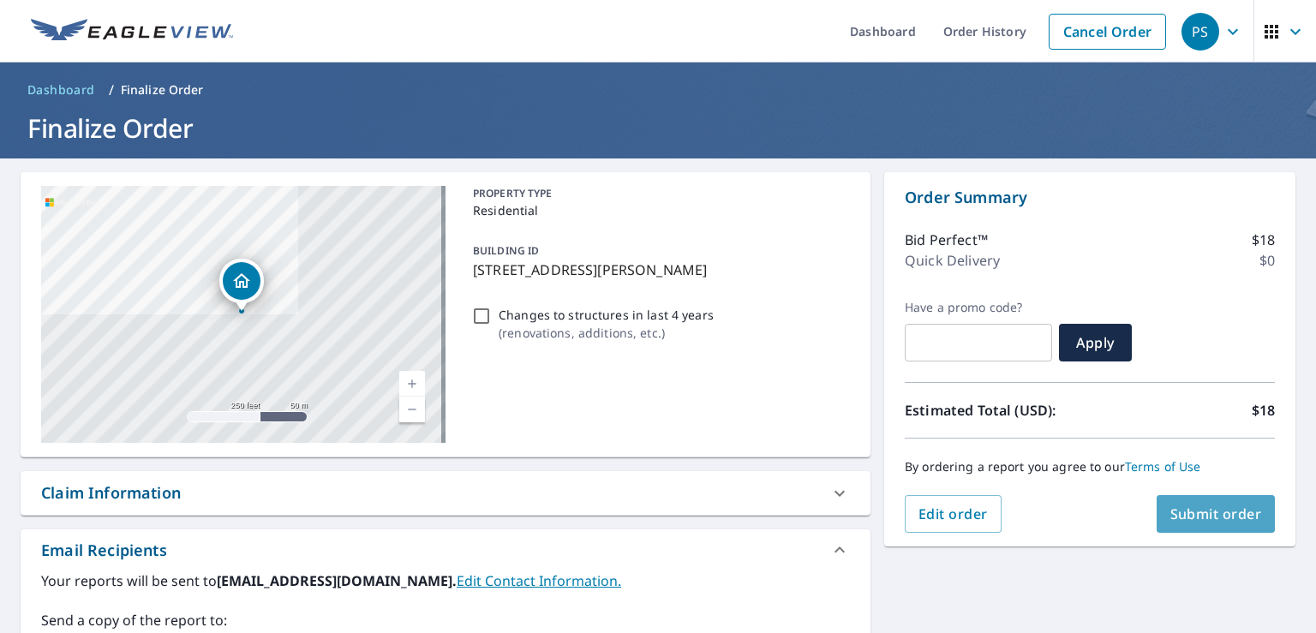
click at [1187, 519] on span "Submit order" at bounding box center [1216, 514] width 92 height 19
checkbox input "true"
